Goal: Check status: Check status

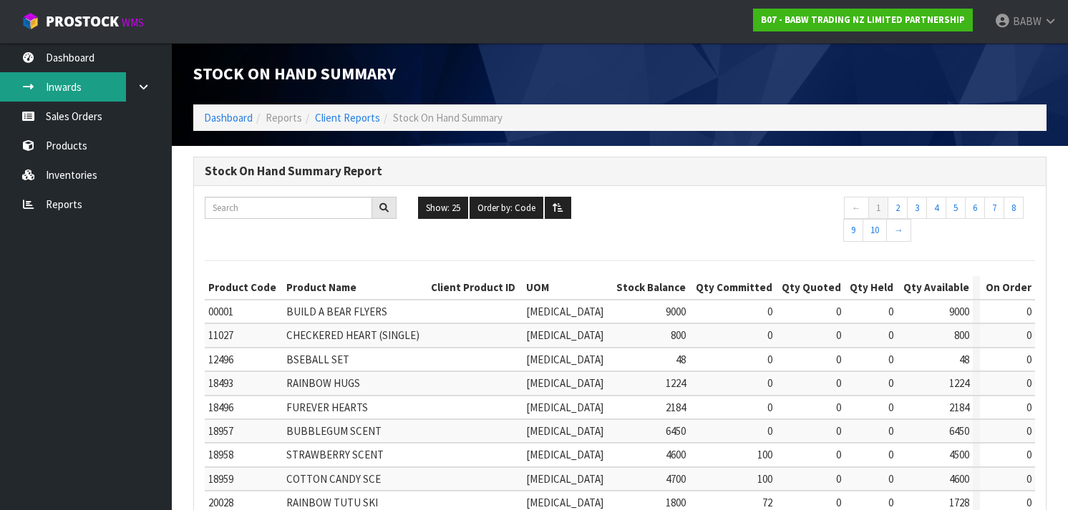
scroll to position [485, 0]
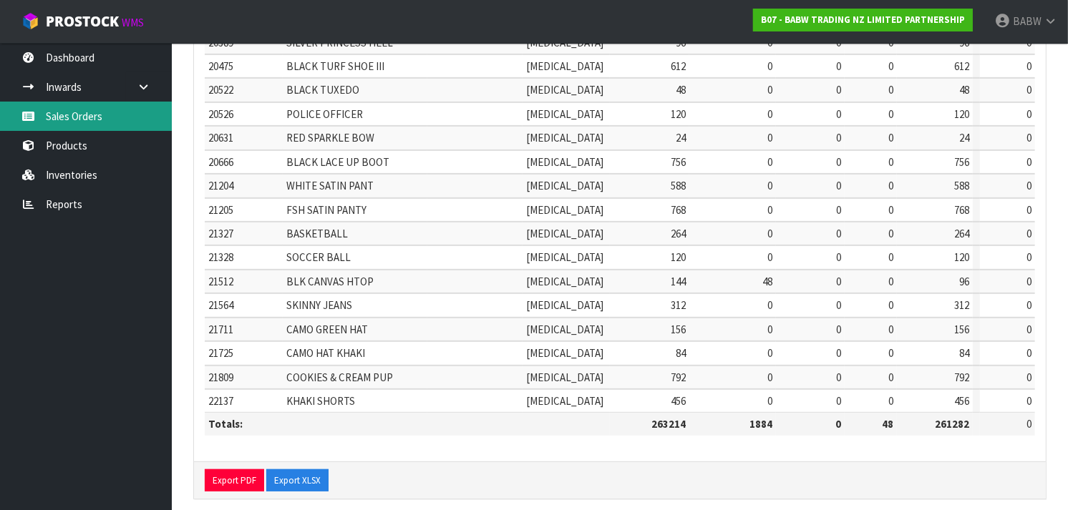
click at [87, 110] on link "Sales Orders" at bounding box center [86, 116] width 172 height 29
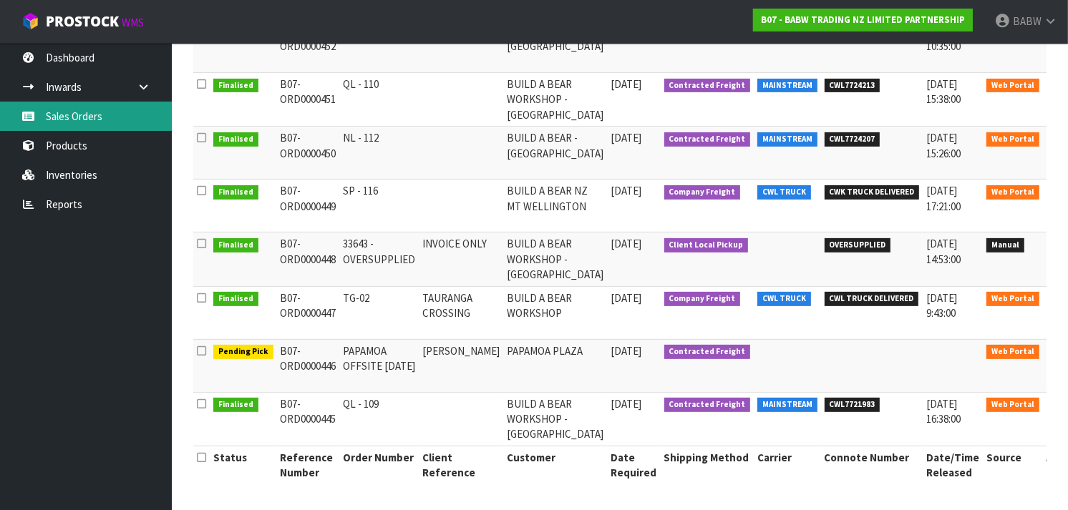
scroll to position [387, 0]
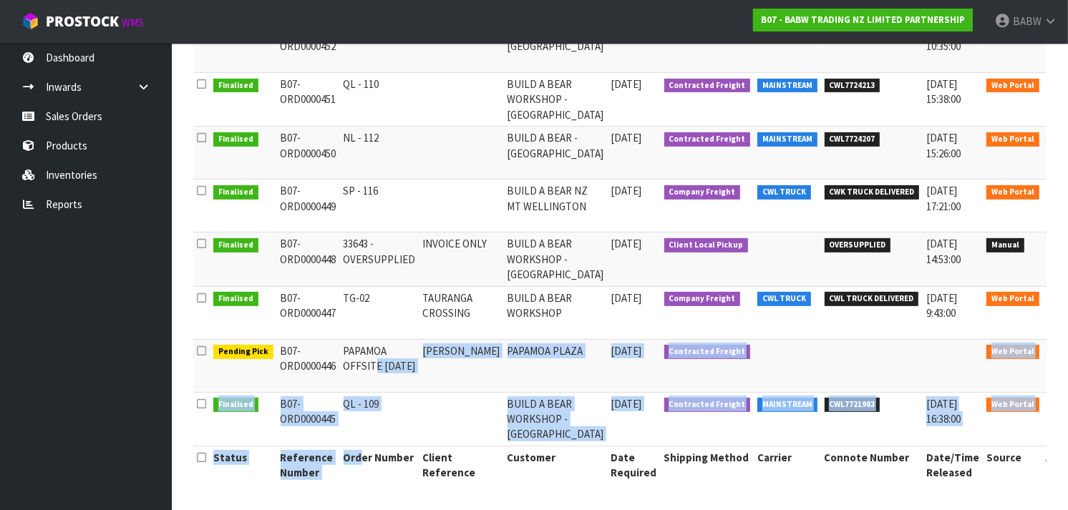
drag, startPoint x: 359, startPoint y: 349, endPoint x: 361, endPoint y: 460, distance: 110.2
click at [361, 460] on table "Status Reference Number Order Number Client Reference Customer Date Required Sh…" at bounding box center [637, 179] width 889 height 609
click at [361, 460] on th "Order Number" at bounding box center [379, 465] width 79 height 38
drag, startPoint x: 361, startPoint y: 460, endPoint x: 327, endPoint y: 358, distance: 107.1
click at [327, 358] on table "Status Reference Number Order Number Client Reference Customer Date Required Sh…" at bounding box center [637, 179] width 889 height 609
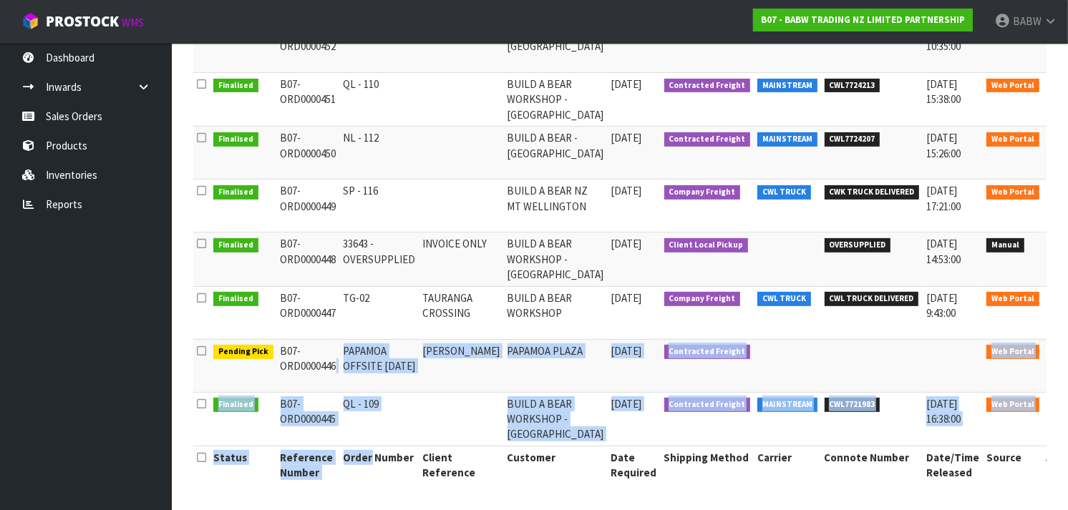
click at [327, 358] on td "B07-ORD0000446" at bounding box center [308, 365] width 63 height 53
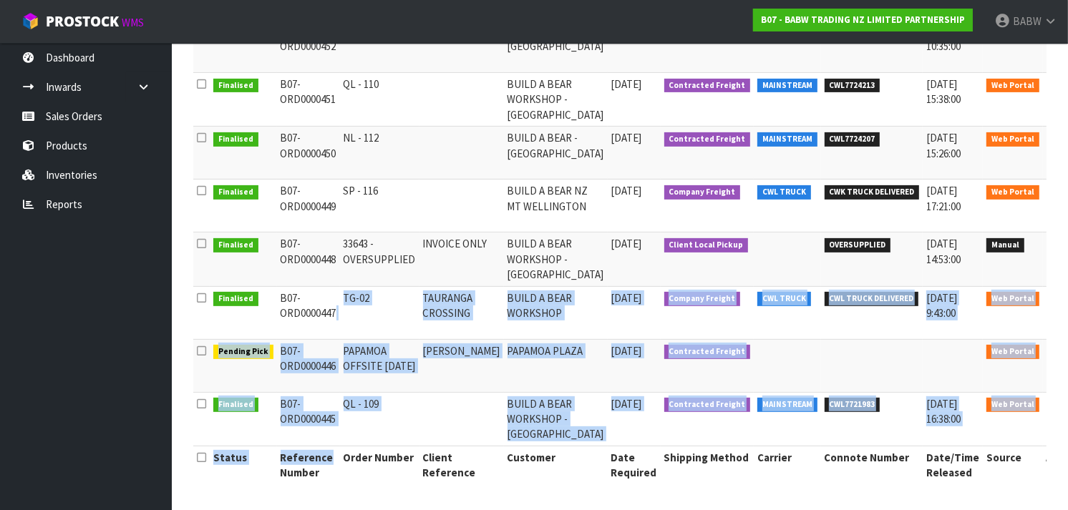
drag, startPoint x: 337, startPoint y: 337, endPoint x: 331, endPoint y: 464, distance: 126.9
click at [331, 464] on table "Status Reference Number Order Number Client Reference Customer Date Required Sh…" at bounding box center [637, 179] width 889 height 609
click at [331, 464] on th "Reference Number" at bounding box center [308, 465] width 63 height 38
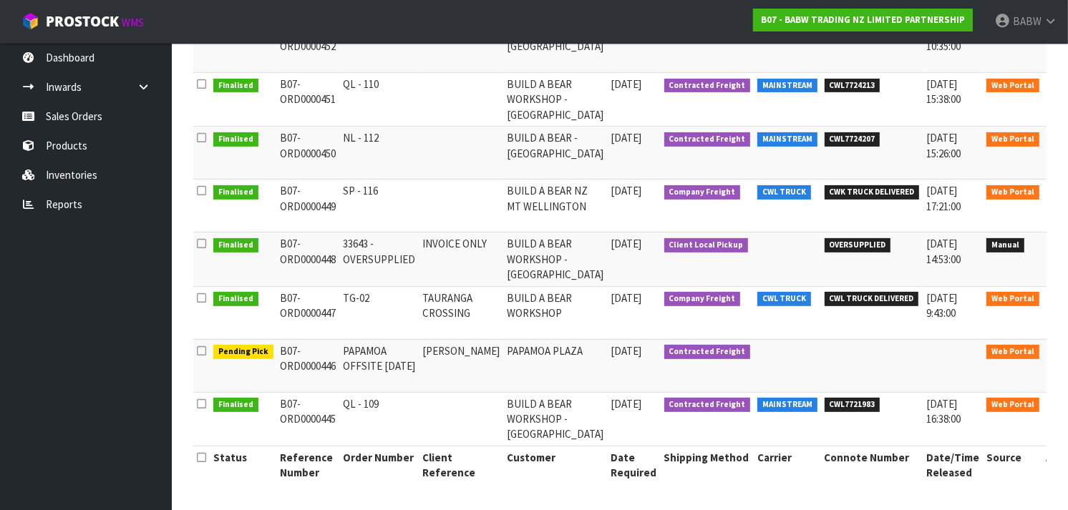
drag, startPoint x: 331, startPoint y: 464, endPoint x: 342, endPoint y: 291, distance: 172.9
click at [342, 291] on table "Status Reference Number Order Number Client Reference Customer Date Required Sh…" at bounding box center [637, 179] width 889 height 609
click at [351, 454] on th "Order Number" at bounding box center [379, 465] width 79 height 38
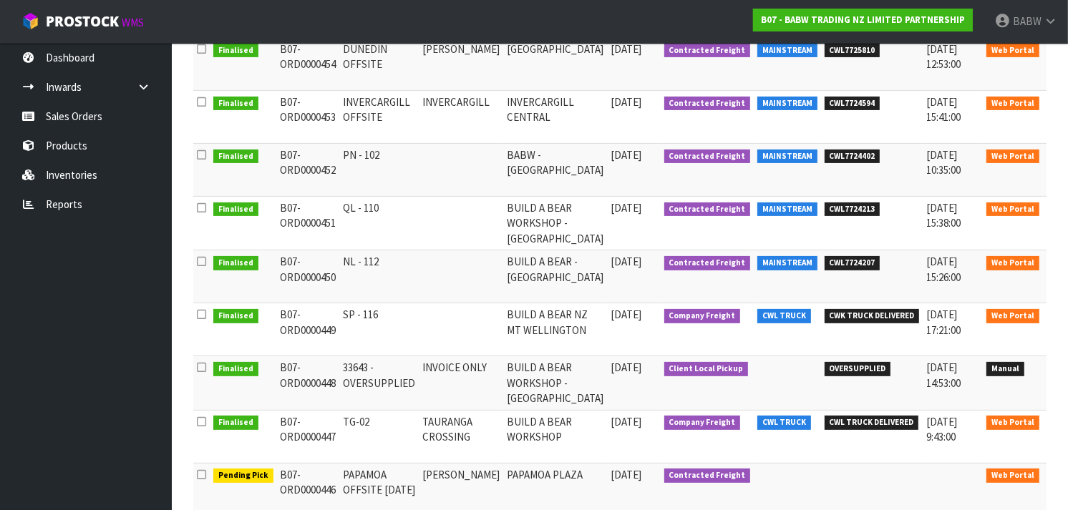
scroll to position [261, 0]
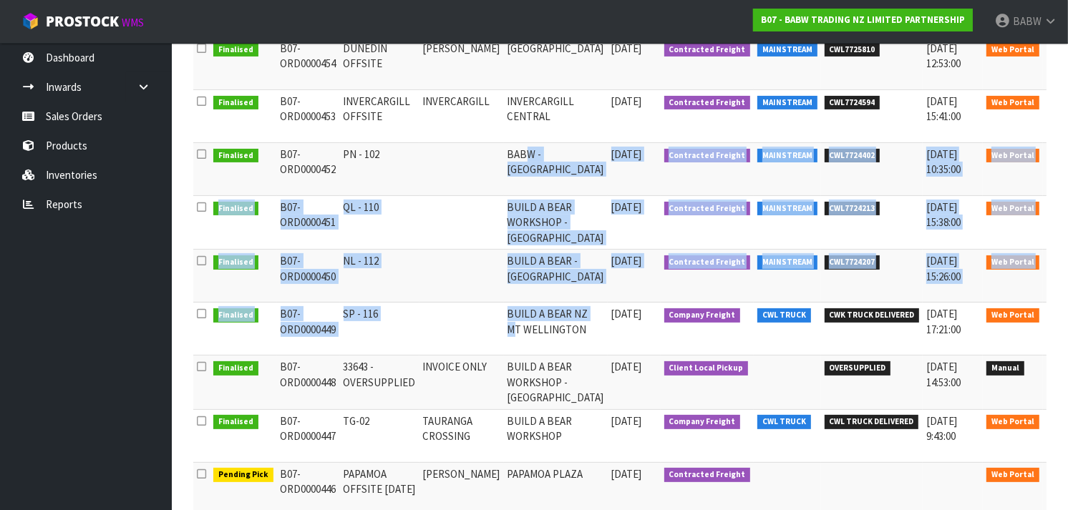
drag, startPoint x: 514, startPoint y: 149, endPoint x: 503, endPoint y: 337, distance: 188.5
click at [503, 337] on tbody "Finalised B07-ORD0000454 DUNEDIN OFFSITE [PERSON_NAME][GEOGRAPHIC_DATA] [DATE] …" at bounding box center [637, 303] width 889 height 533
click at [504, 337] on td "BUILD A BEAR NZ MT WELLINGTON" at bounding box center [556, 329] width 104 height 53
drag, startPoint x: 503, startPoint y: 337, endPoint x: 515, endPoint y: 152, distance: 185.1
click at [515, 152] on tbody "Finalised B07-ORD0000454 DUNEDIN OFFSITE [PERSON_NAME][GEOGRAPHIC_DATA] [DATE] …" at bounding box center [637, 303] width 889 height 533
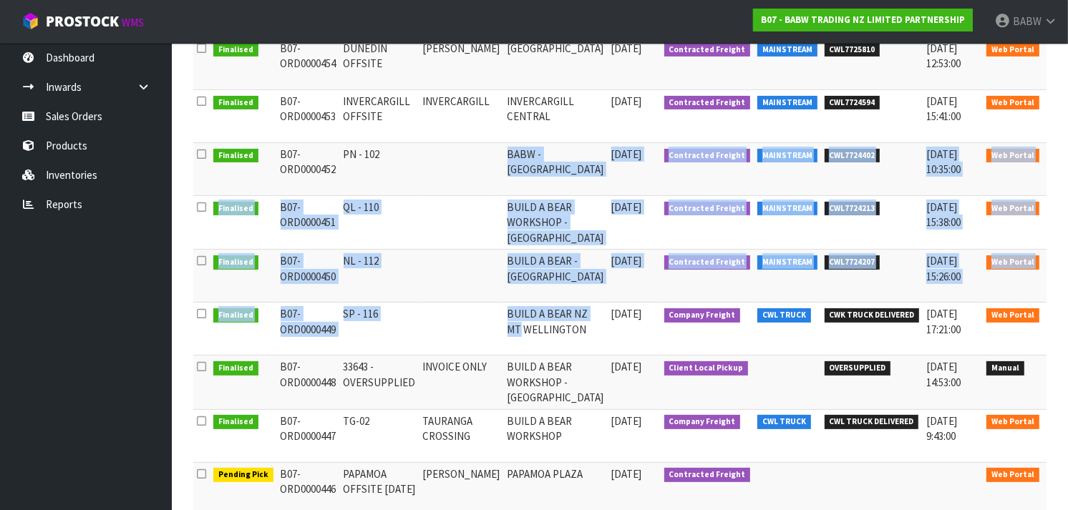
click at [515, 152] on td "BABW - [GEOGRAPHIC_DATA]" at bounding box center [556, 169] width 104 height 53
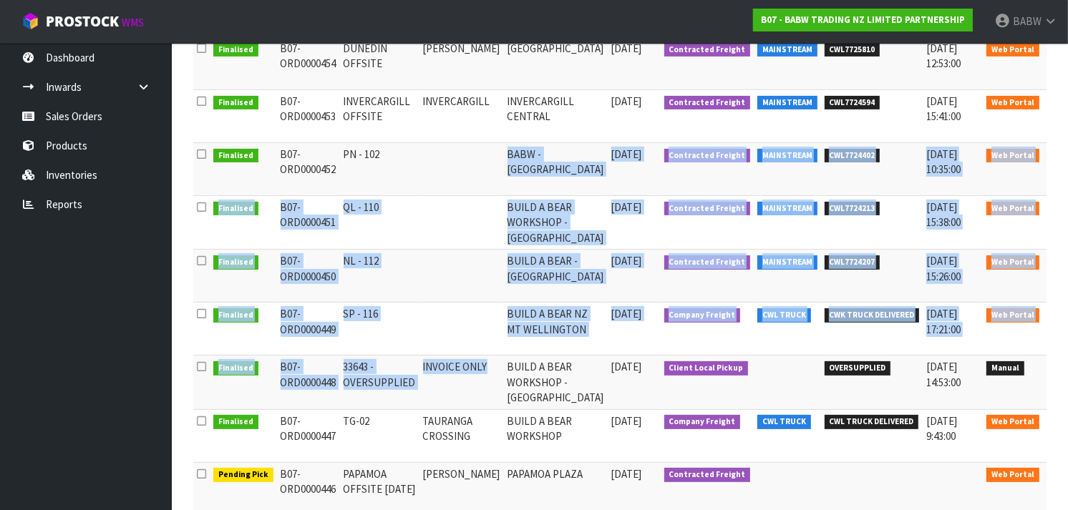
drag, startPoint x: 515, startPoint y: 152, endPoint x: 477, endPoint y: 397, distance: 247.0
click at [477, 397] on tbody "Finalised B07-ORD0000454 DUNEDIN OFFSITE [PERSON_NAME][GEOGRAPHIC_DATA] [DATE] …" at bounding box center [637, 303] width 889 height 533
click at [477, 397] on td "INVOICE ONLY" at bounding box center [461, 383] width 84 height 54
drag, startPoint x: 477, startPoint y: 397, endPoint x: 488, endPoint y: 175, distance: 222.1
click at [488, 175] on tbody "Finalised B07-ORD0000454 DUNEDIN OFFSITE [PERSON_NAME][GEOGRAPHIC_DATA] [DATE] …" at bounding box center [637, 303] width 889 height 533
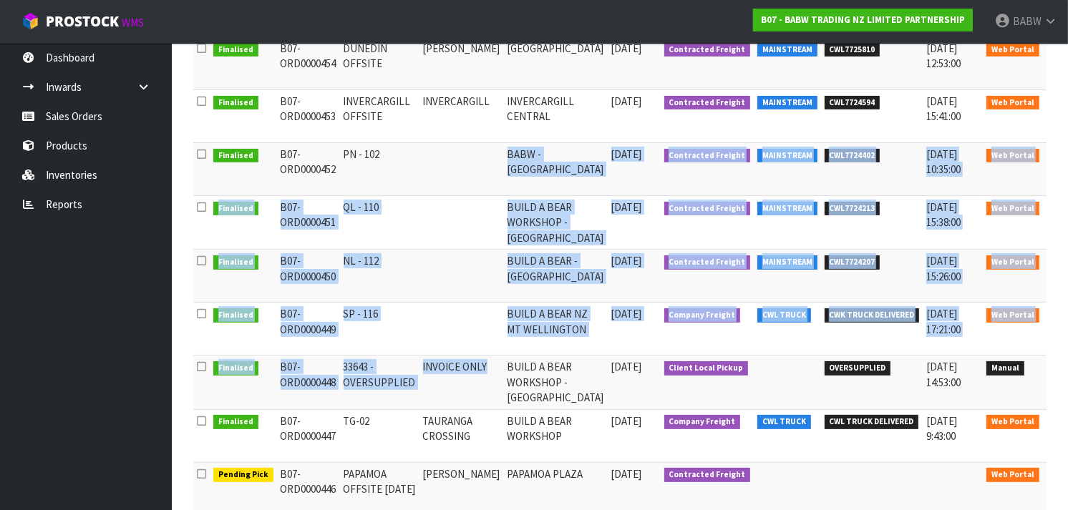
click at [488, 175] on td at bounding box center [461, 169] width 84 height 53
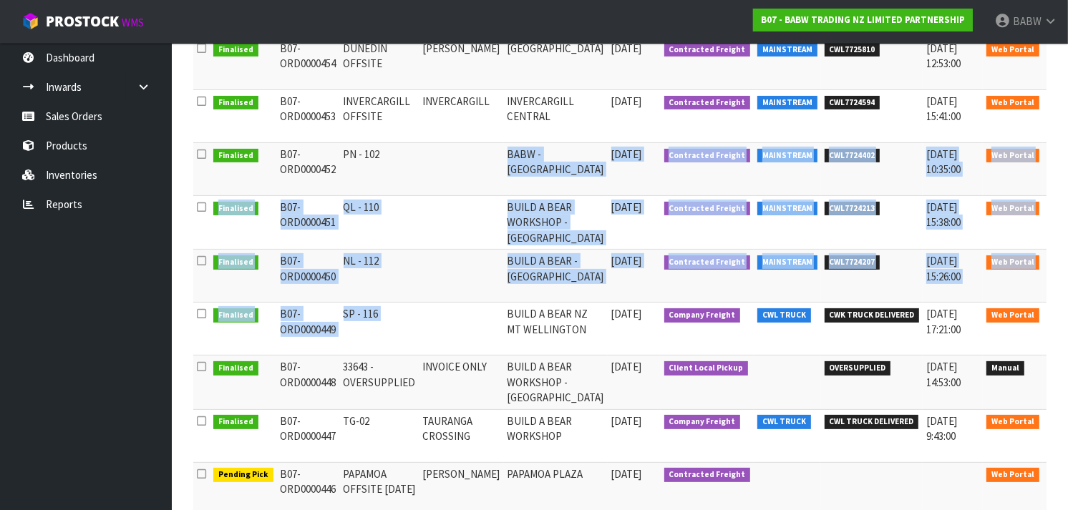
drag, startPoint x: 488, startPoint y: 175, endPoint x: 470, endPoint y: 365, distance: 191.3
click at [470, 365] on tbody "Finalised B07-ORD0000454 DUNEDIN OFFSITE [PERSON_NAME][GEOGRAPHIC_DATA] [DATE] …" at bounding box center [637, 303] width 889 height 533
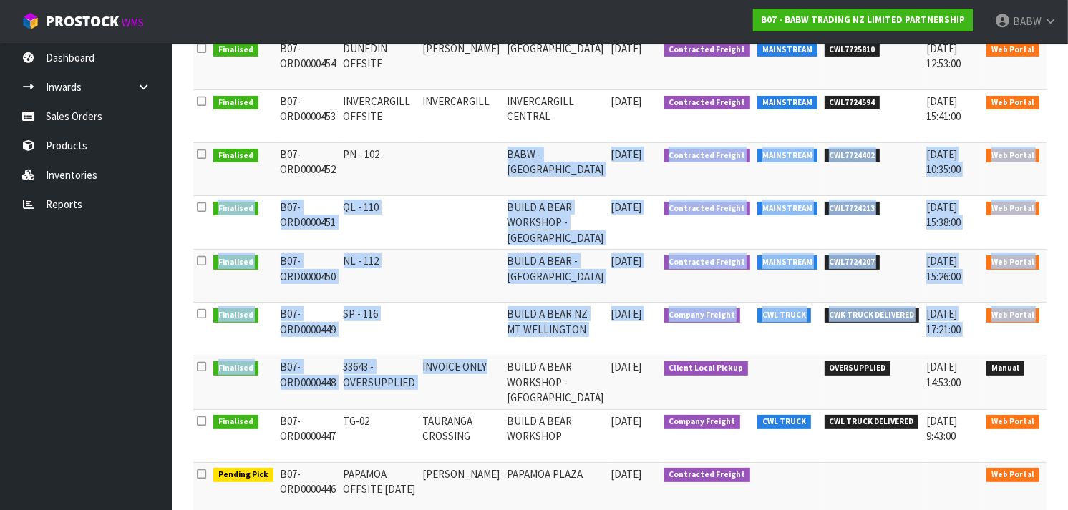
click at [470, 365] on td "INVOICE ONLY" at bounding box center [461, 383] width 84 height 54
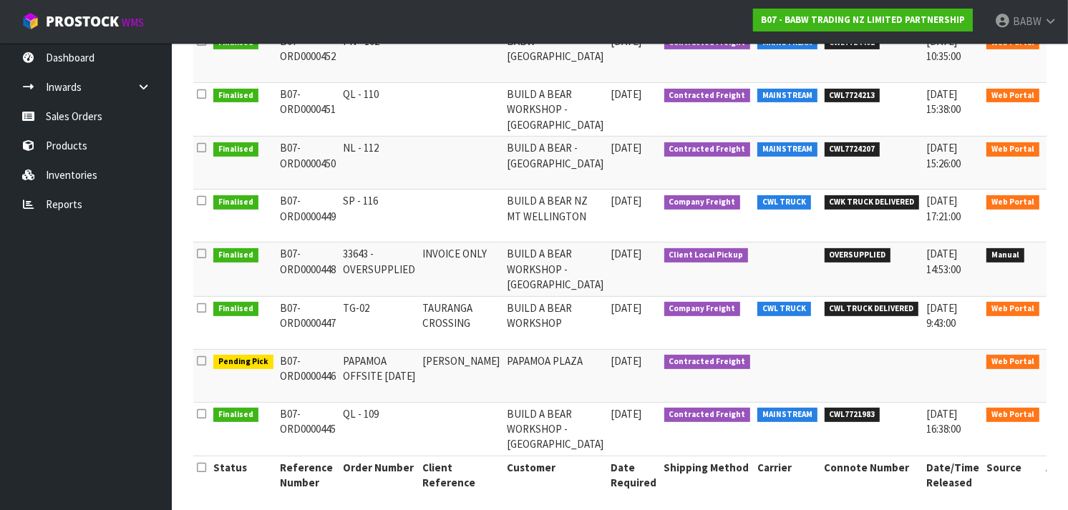
scroll to position [387, 0]
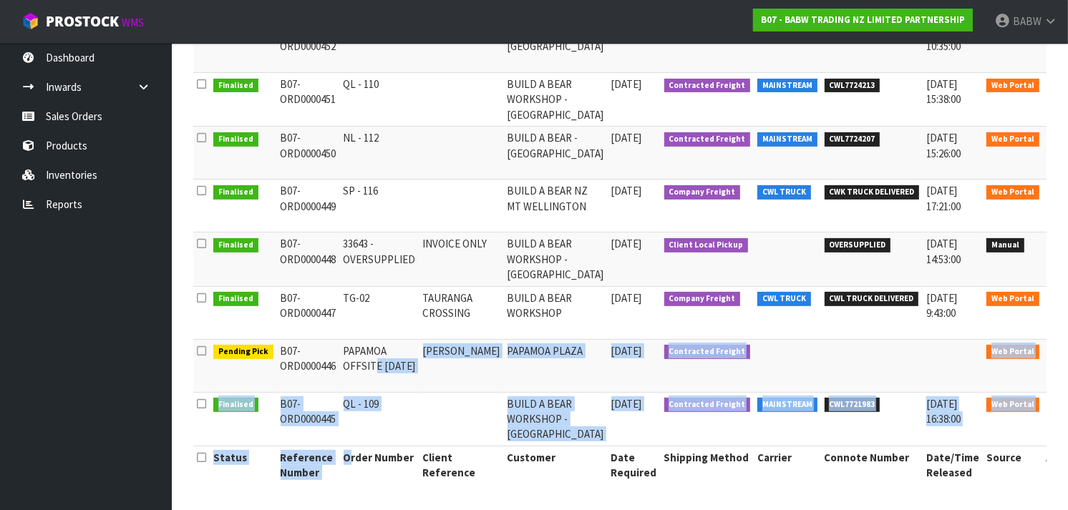
drag, startPoint x: 358, startPoint y: 339, endPoint x: 349, endPoint y: 465, distance: 126.3
click at [349, 465] on table "Status Reference Number Order Number Client Reference Customer Date Required Sh…" at bounding box center [637, 179] width 889 height 609
click at [349, 465] on th "Order Number" at bounding box center [379, 465] width 79 height 38
drag, startPoint x: 349, startPoint y: 465, endPoint x: 355, endPoint y: 345, distance: 120.4
click at [355, 345] on table "Status Reference Number Order Number Client Reference Customer Date Required Sh…" at bounding box center [637, 179] width 889 height 609
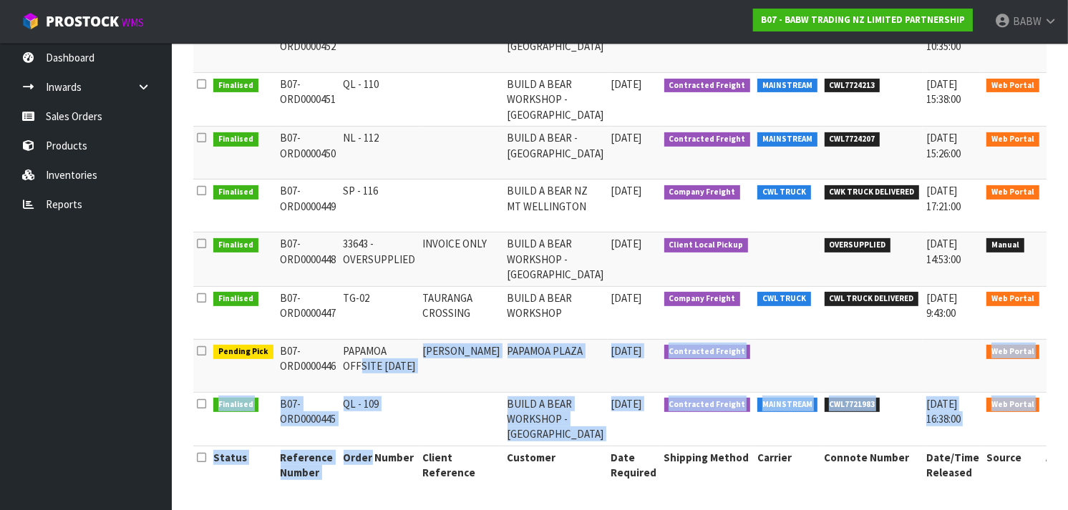
click at [355, 345] on td "PAPAMOA OFFSITE [DATE]" at bounding box center [379, 365] width 79 height 53
drag, startPoint x: 355, startPoint y: 345, endPoint x: 325, endPoint y: 458, distance: 117.0
click at [325, 458] on table "Status Reference Number Order Number Client Reference Customer Date Required Sh…" at bounding box center [637, 179] width 889 height 609
click at [325, 458] on th "Reference Number" at bounding box center [308, 465] width 63 height 38
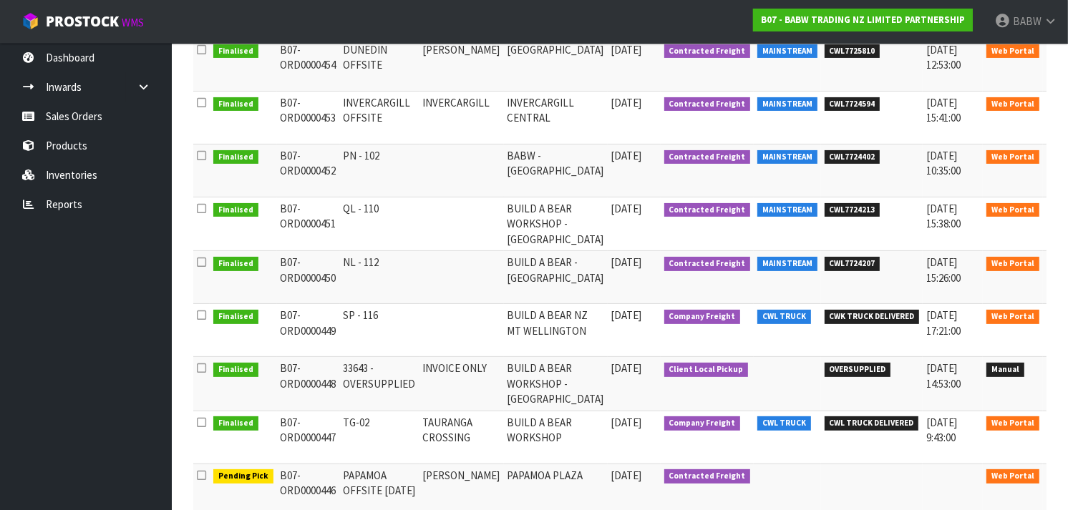
scroll to position [248, 0]
